Goal: Find specific page/section: Find specific page/section

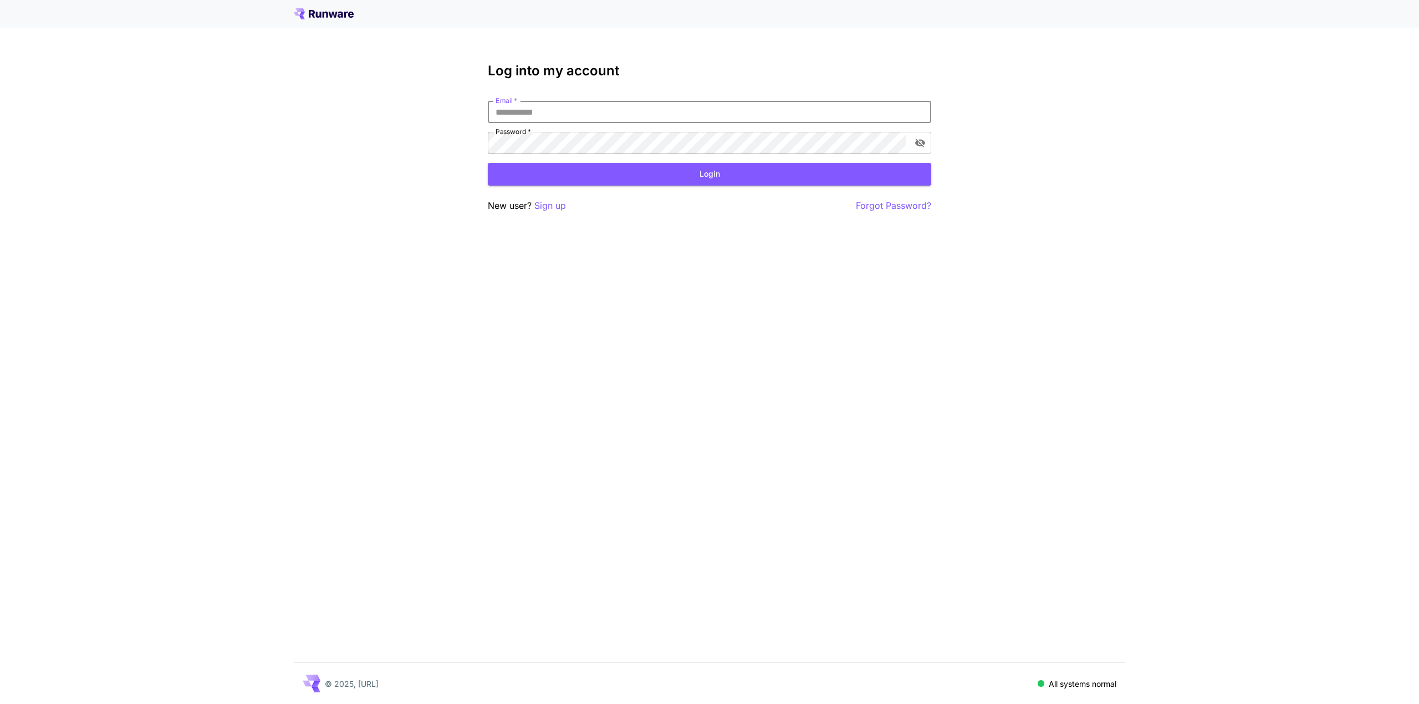
click at [556, 110] on input "Email   *" at bounding box center [709, 112] width 443 height 22
type input "**********"
click button "Login" at bounding box center [709, 174] width 443 height 23
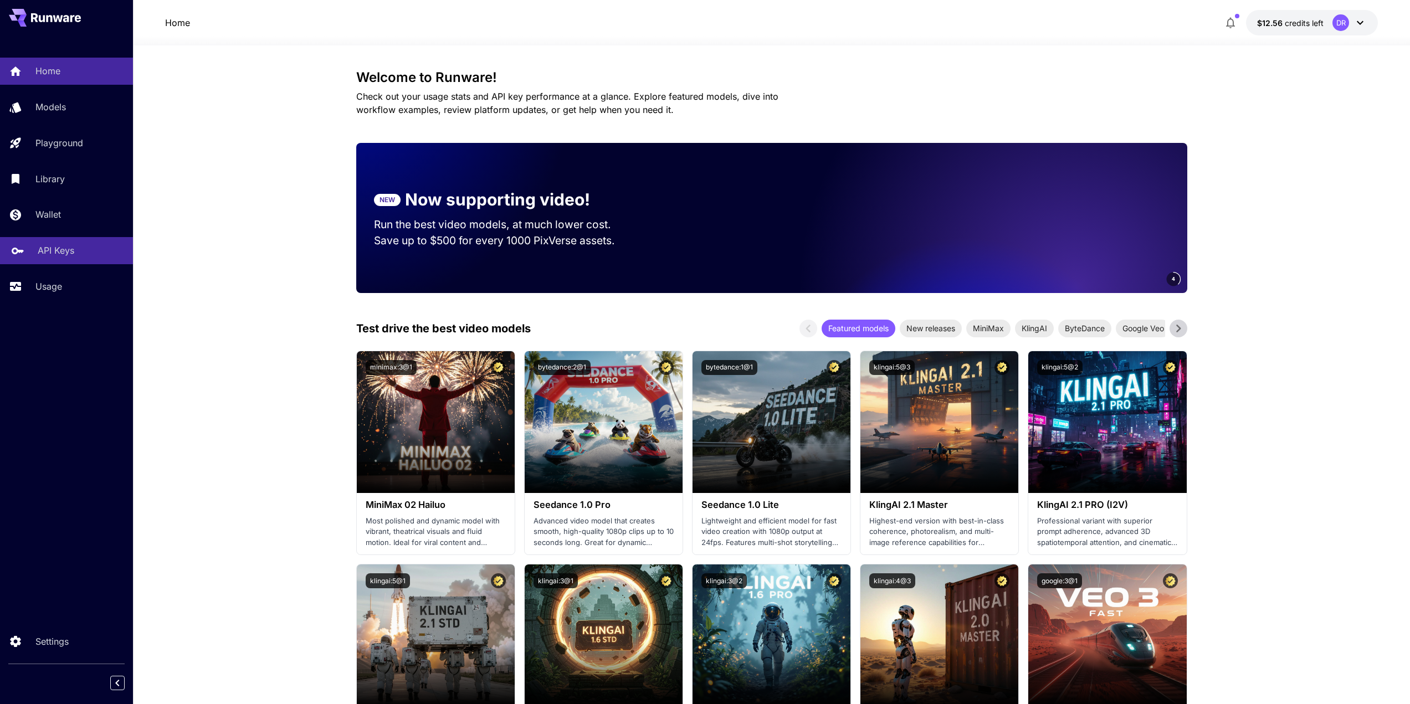
click at [49, 245] on p "API Keys" at bounding box center [56, 250] width 37 height 13
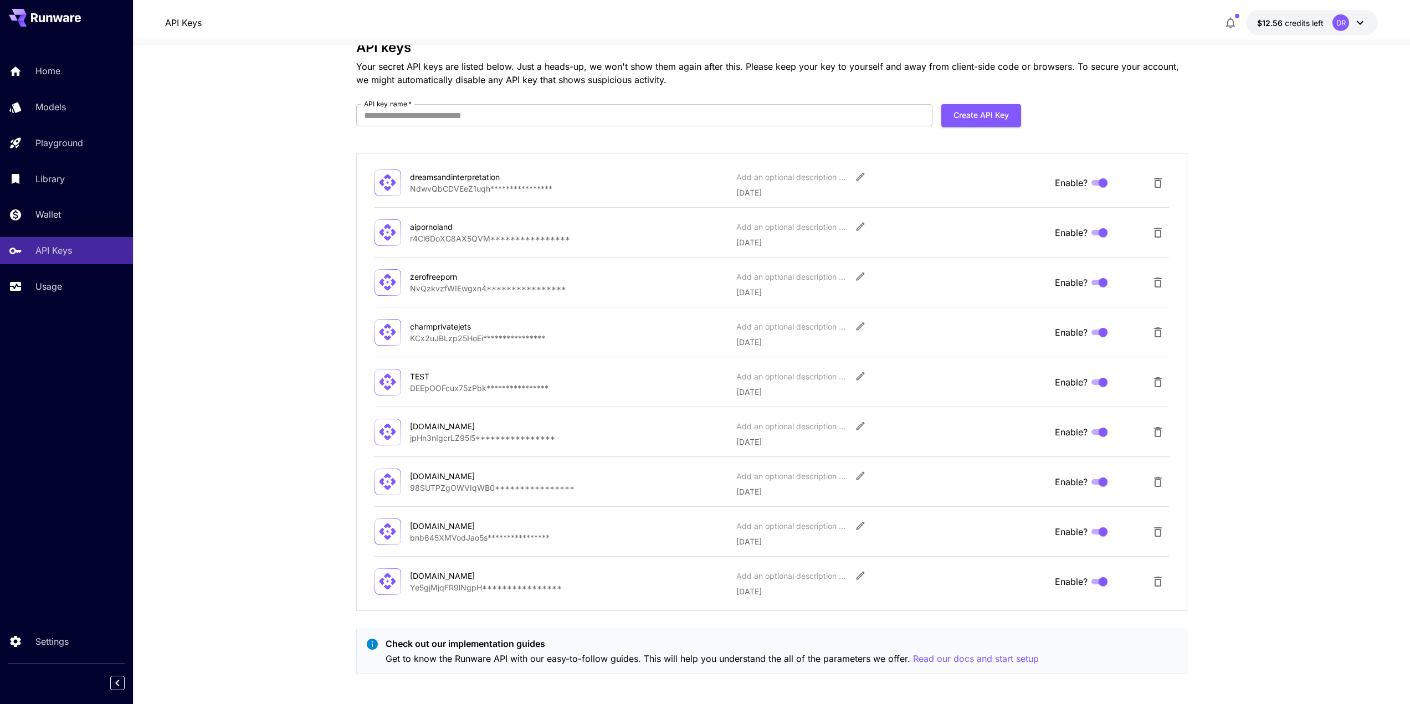
scroll to position [33, 0]
click at [979, 654] on p "Read our docs and start setup" at bounding box center [976, 656] width 126 height 14
